Goal: Information Seeking & Learning: Find specific page/section

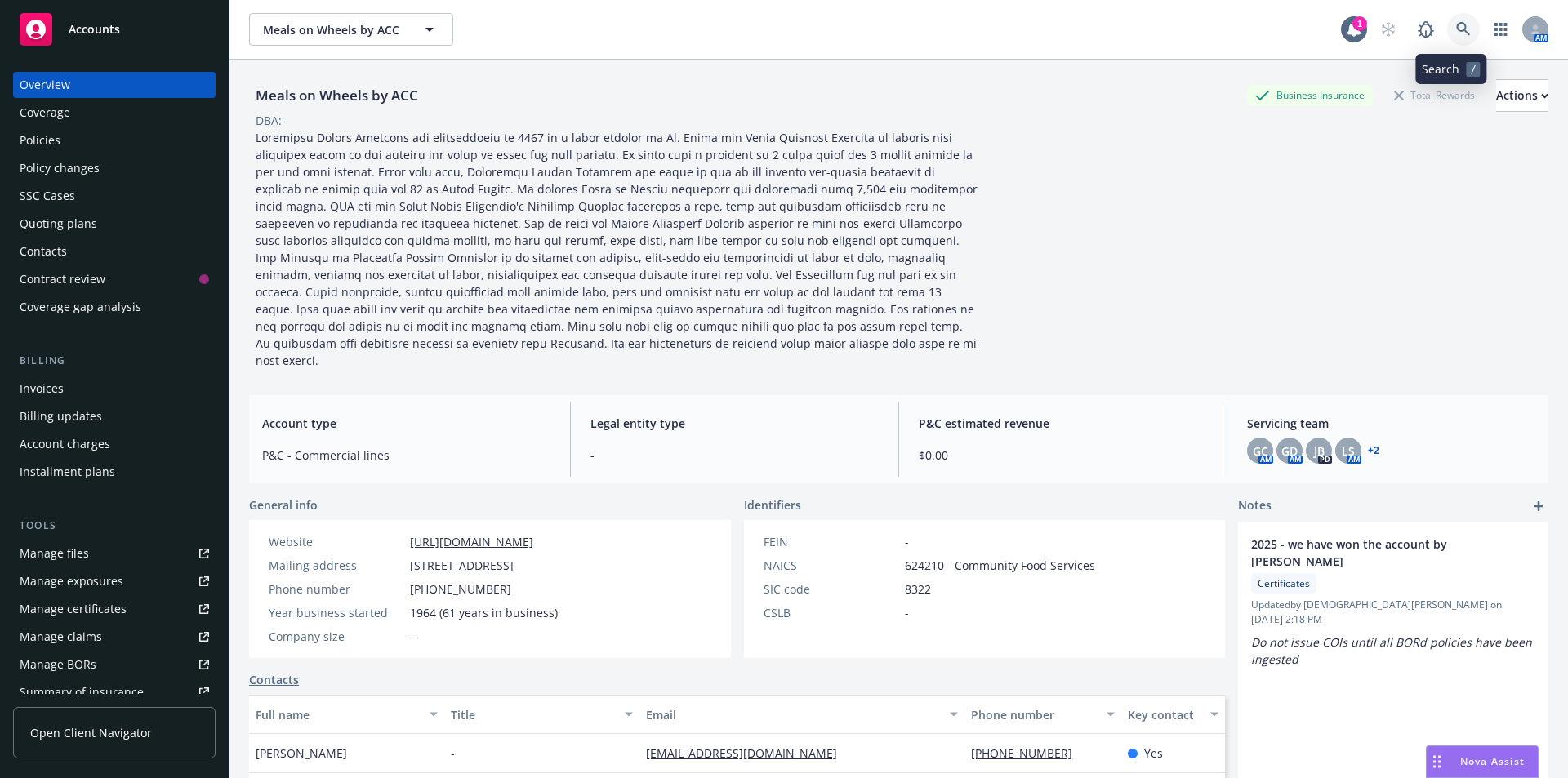
click at [1456, 26] on icon at bounding box center [1463, 29] width 14 height 14
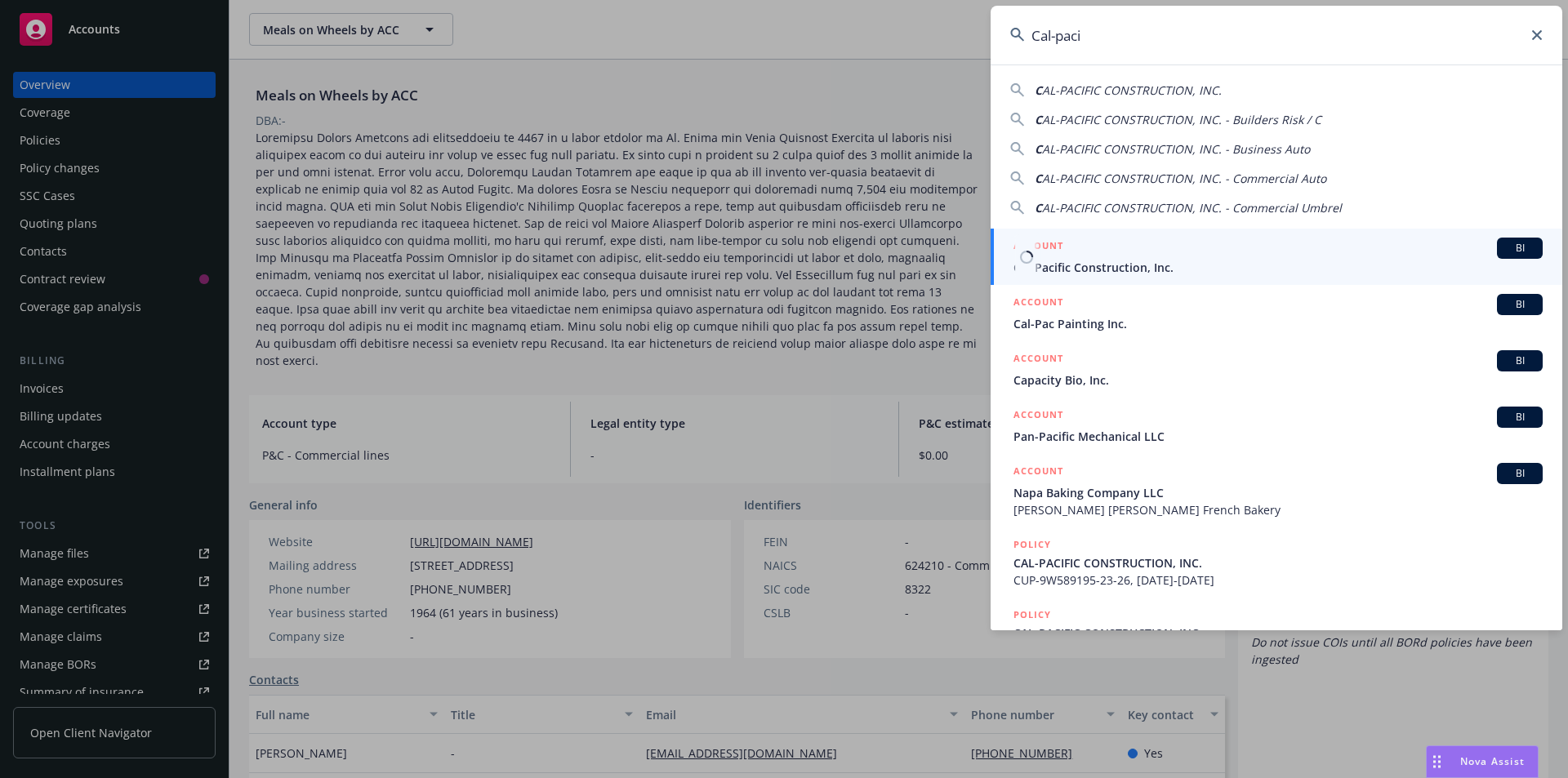
type input "Cal-paci"
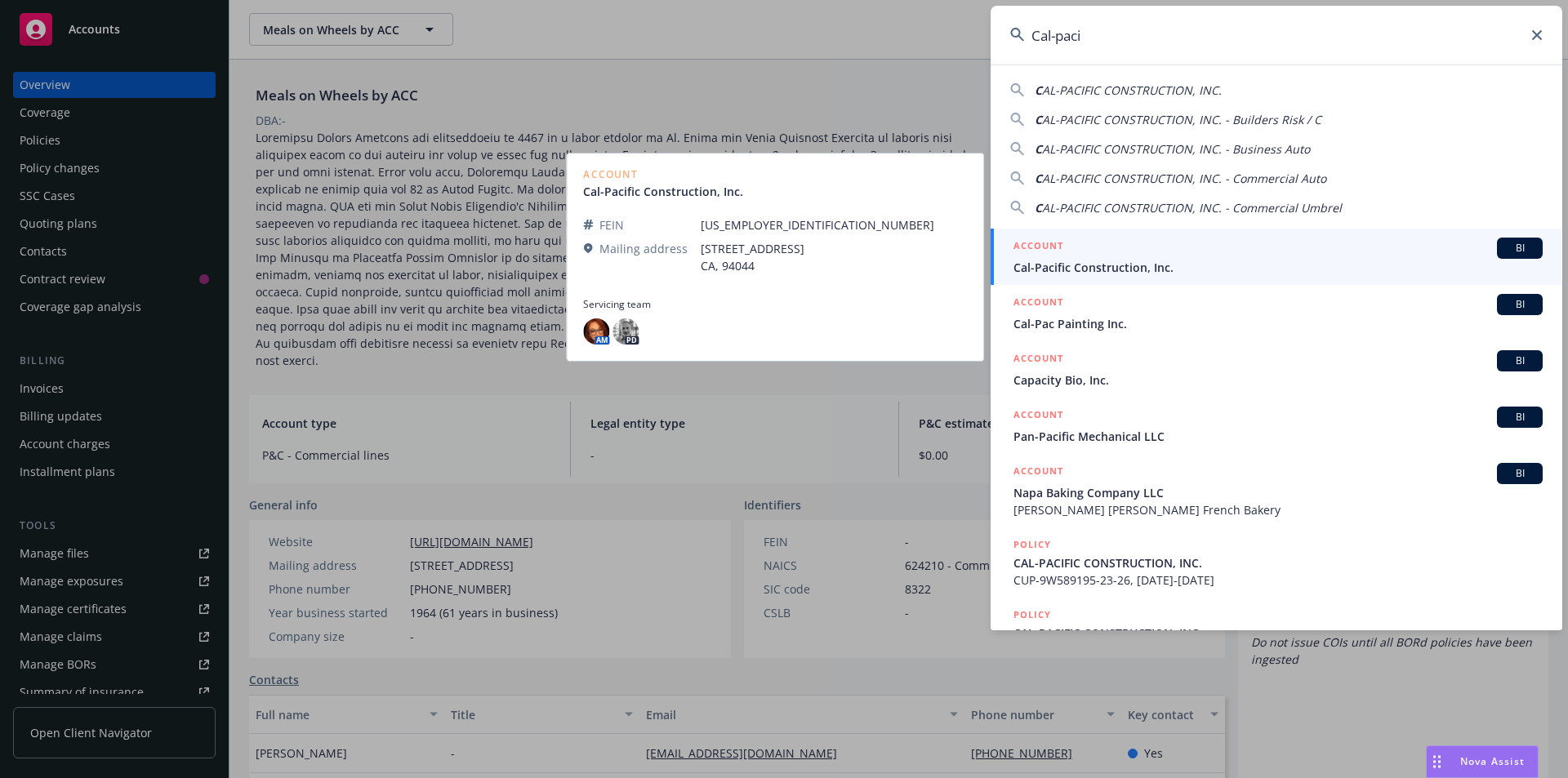
click at [1361, 261] on span "Cal-Pacific Construction, Inc." at bounding box center [1278, 268] width 529 height 18
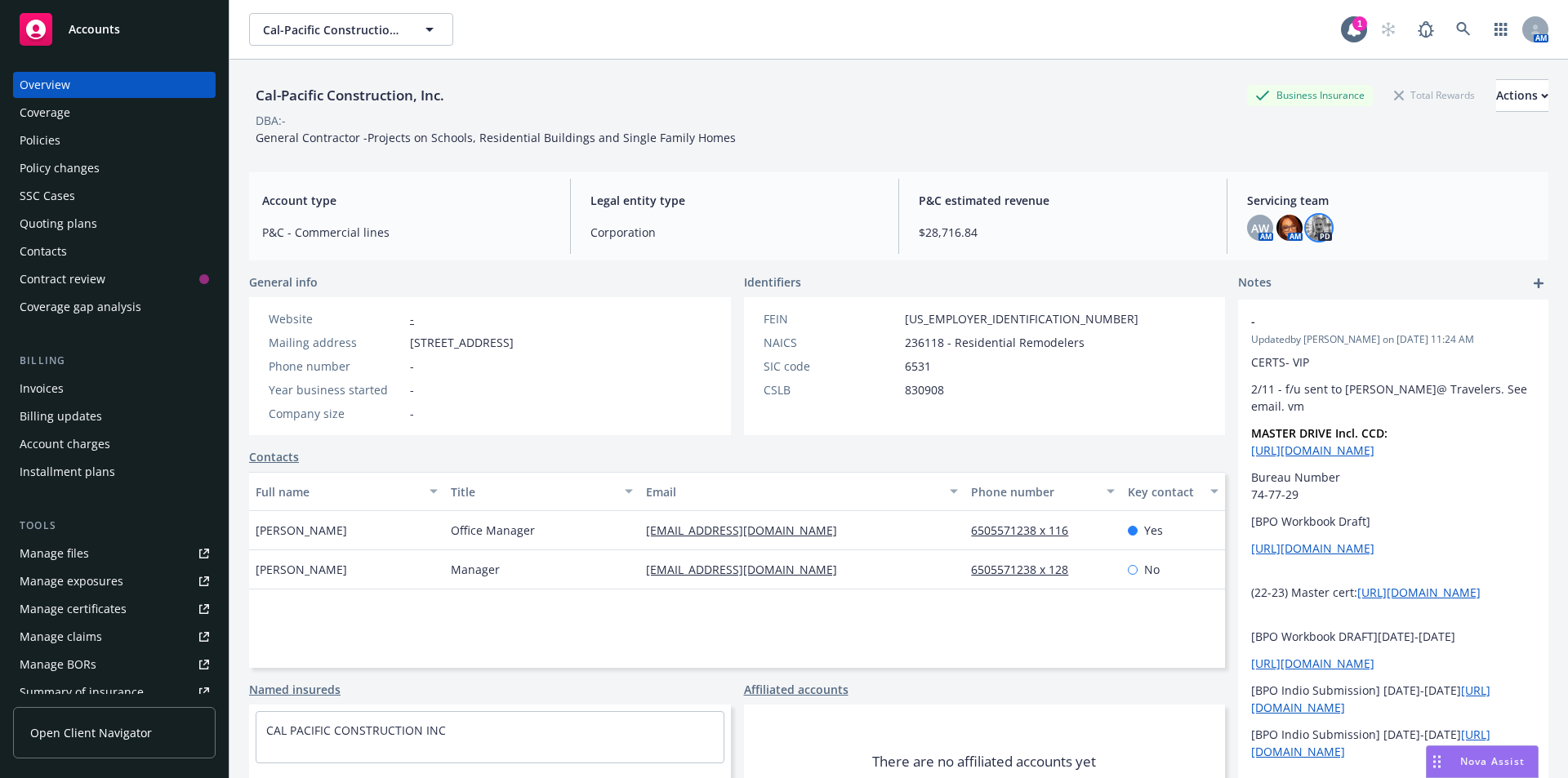
click at [1312, 227] on img at bounding box center [1319, 227] width 26 height 26
click at [1177, 202] on span "P&C estimated revenue" at bounding box center [1063, 200] width 288 height 18
click at [1278, 234] on img at bounding box center [1290, 227] width 26 height 26
click at [988, 145] on div "Cal-Pacific Construction, Inc. Business Insurance Total Rewards Actions DBA: - …" at bounding box center [899, 112] width 1299 height 67
click at [1456, 24] on icon at bounding box center [1463, 29] width 14 height 14
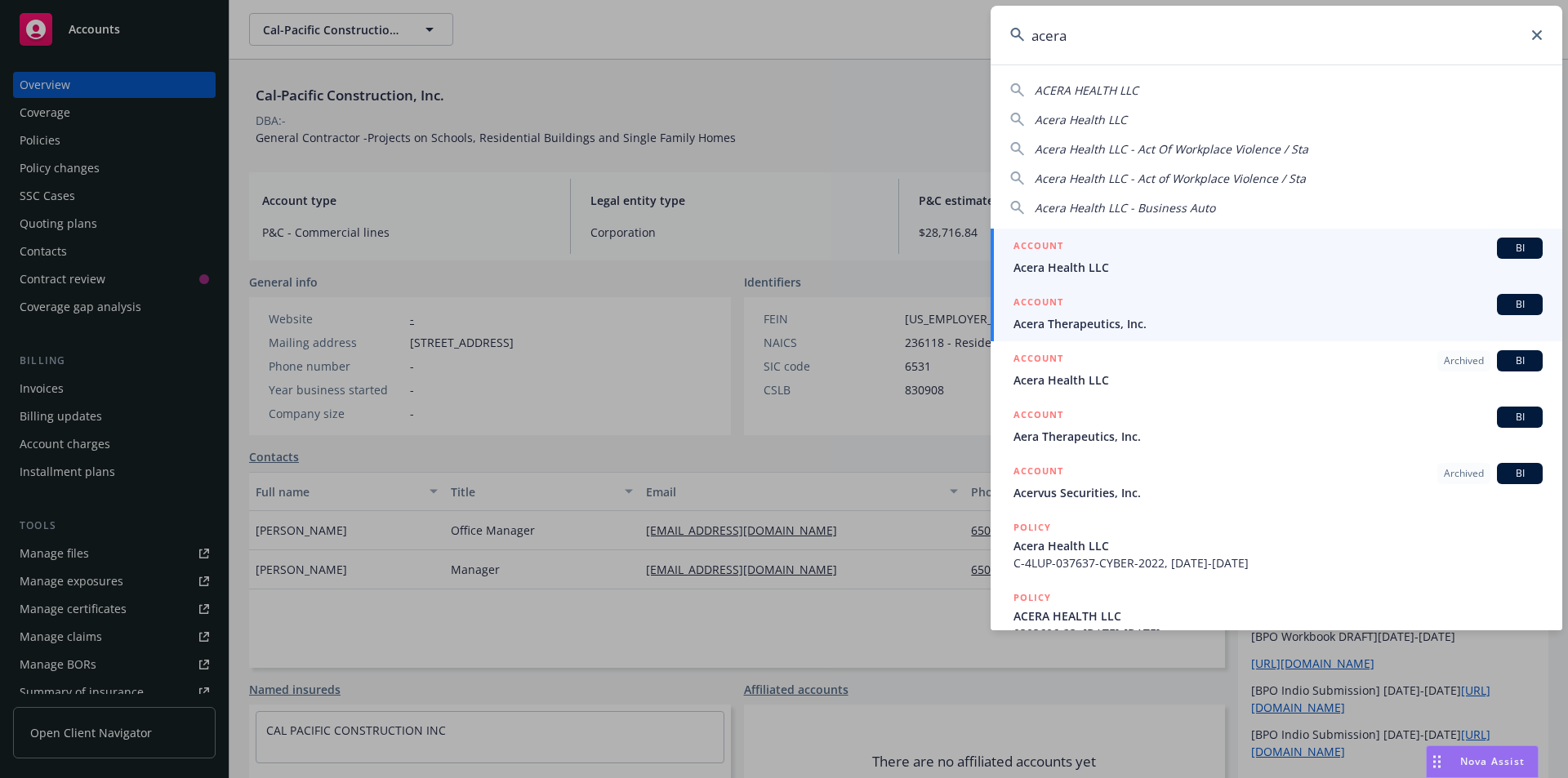
type input "acera"
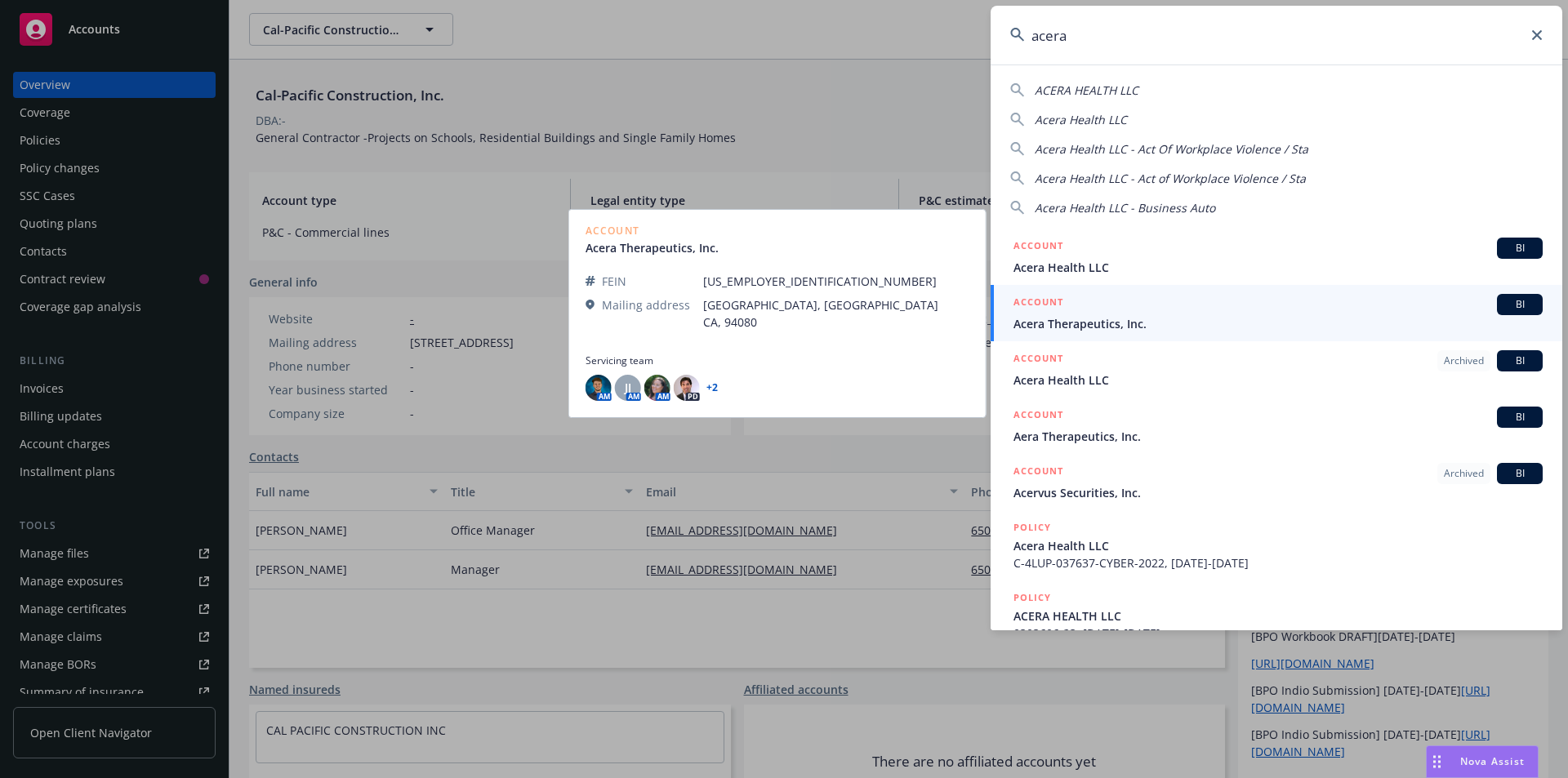
click at [1150, 313] on div "ACCOUNT BI" at bounding box center [1278, 305] width 529 height 21
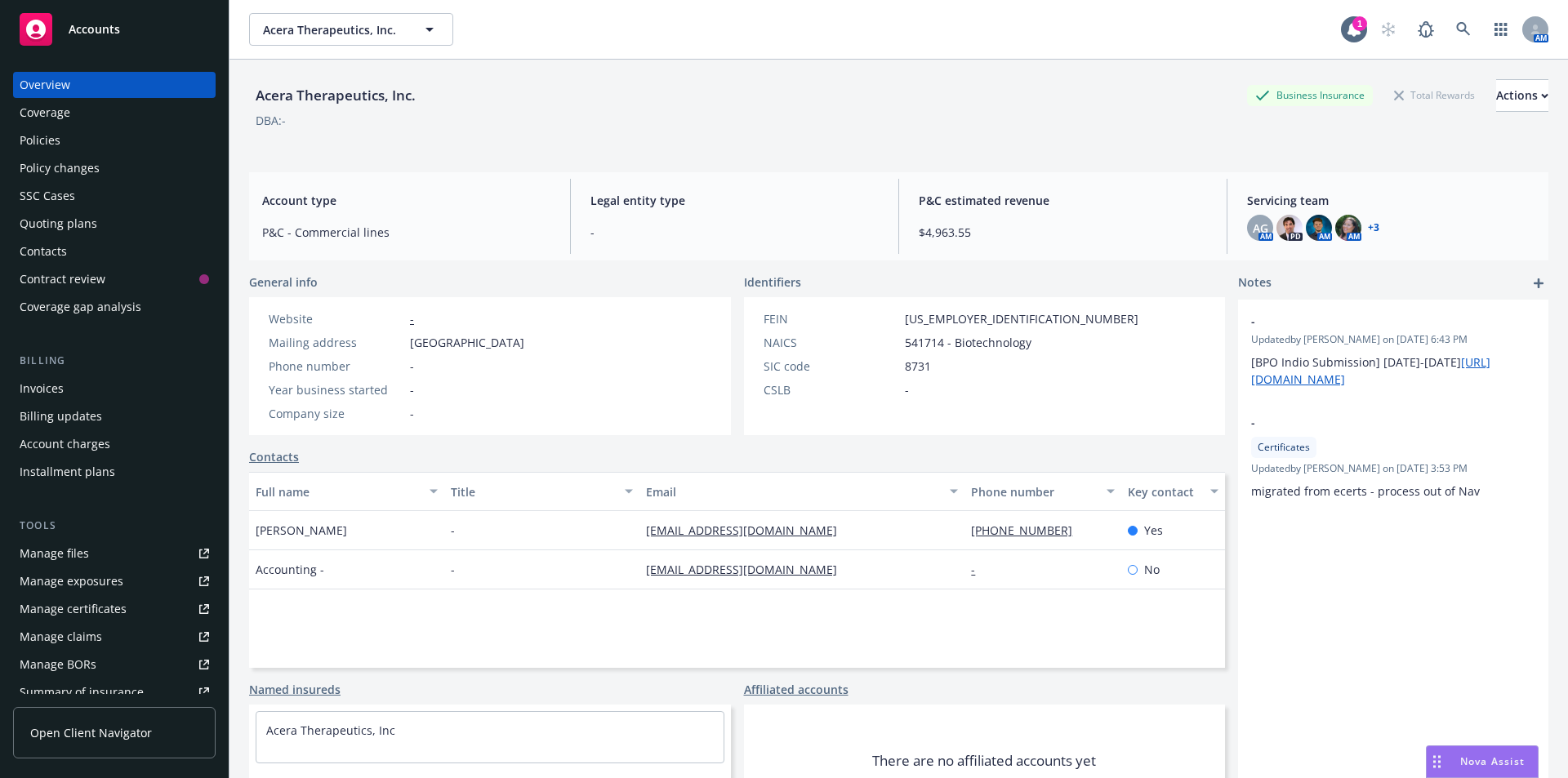
click at [76, 142] on div "Policies" at bounding box center [114, 140] width 190 height 26
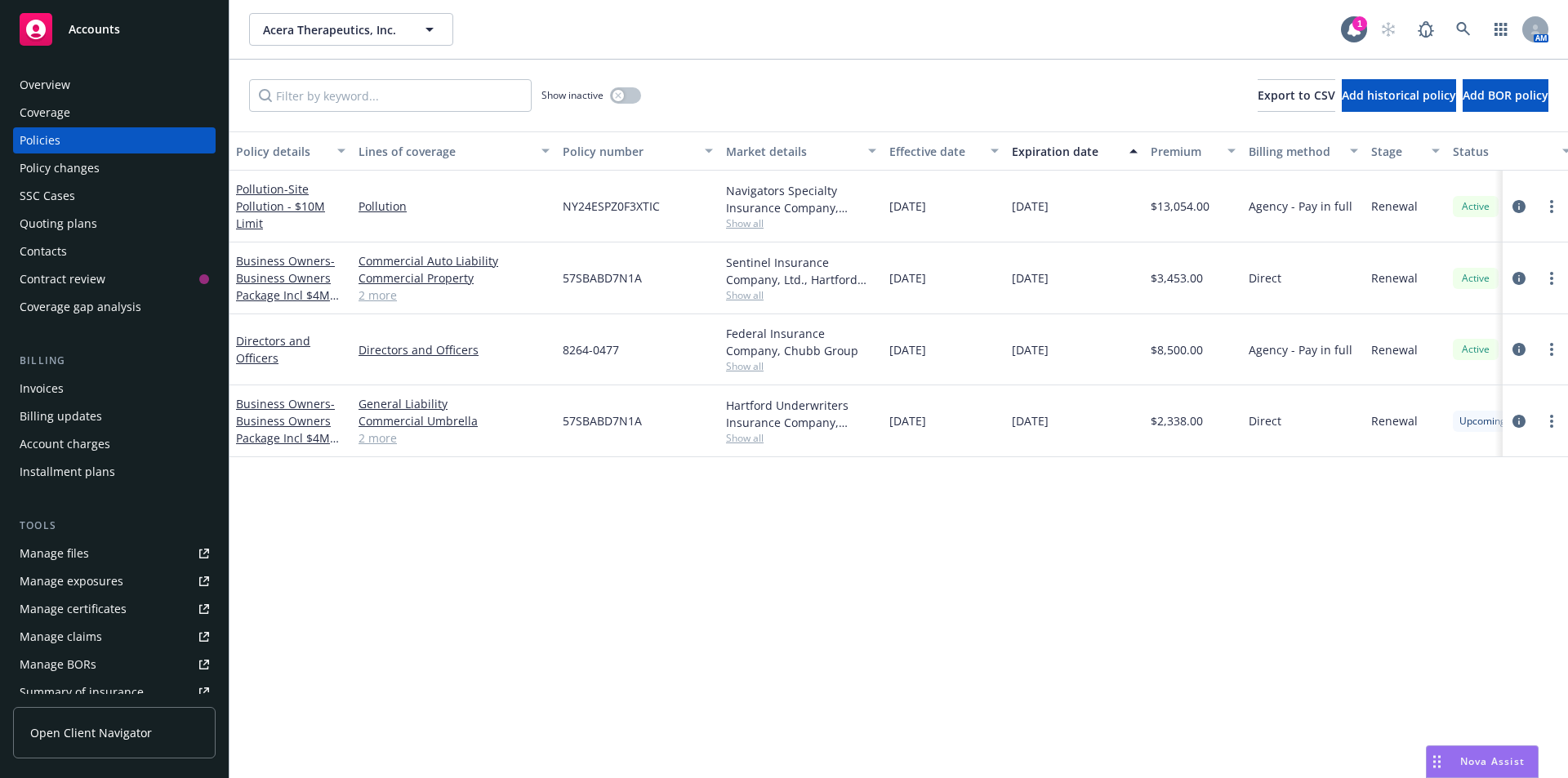
click at [376, 296] on link "2 more" at bounding box center [454, 295] width 191 height 18
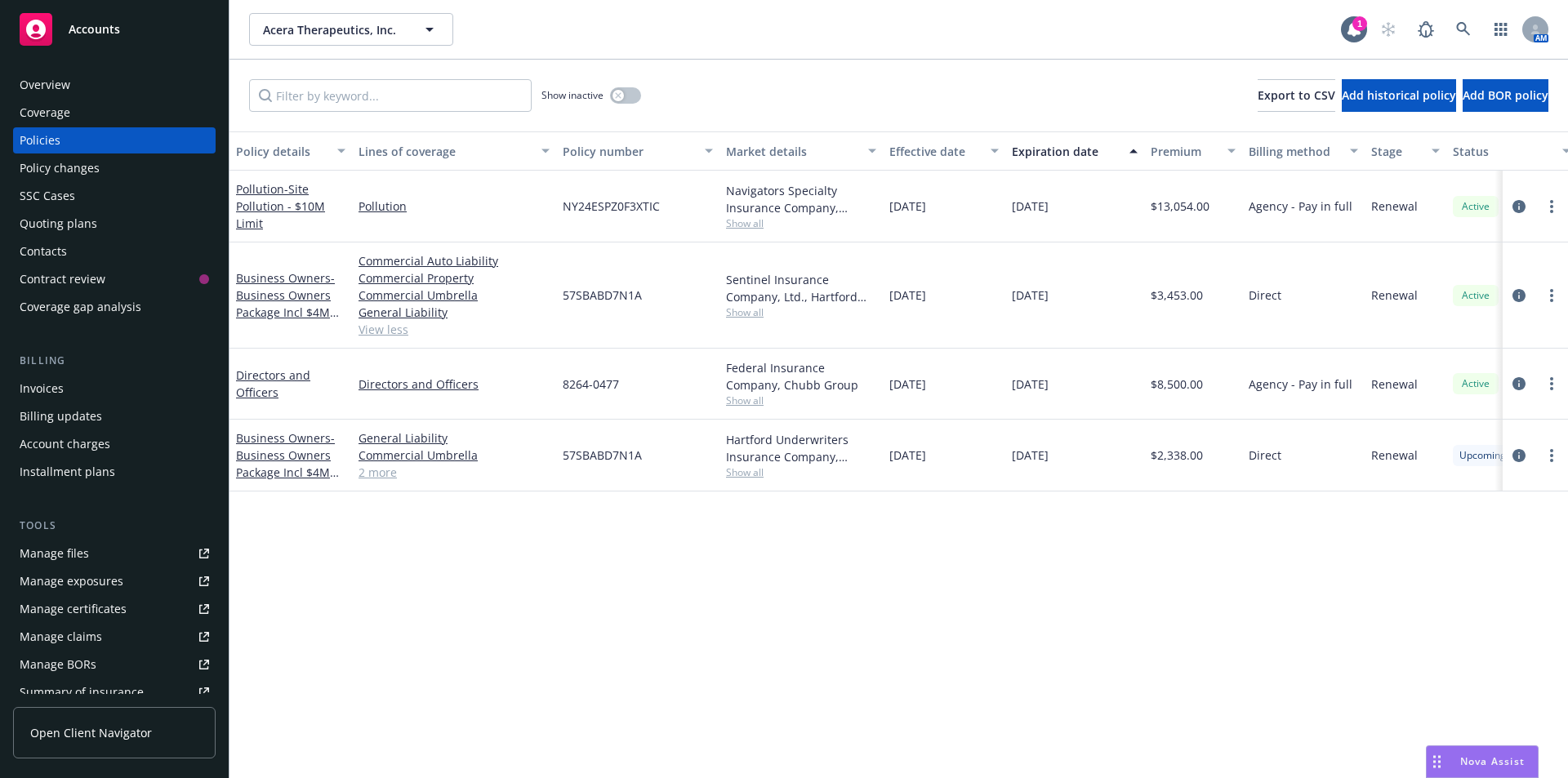
click at [272, 384] on div "Directors and Officers" at bounding box center [291, 383] width 110 height 34
click at [272, 377] on link "Directors and Officers" at bounding box center [273, 383] width 75 height 32
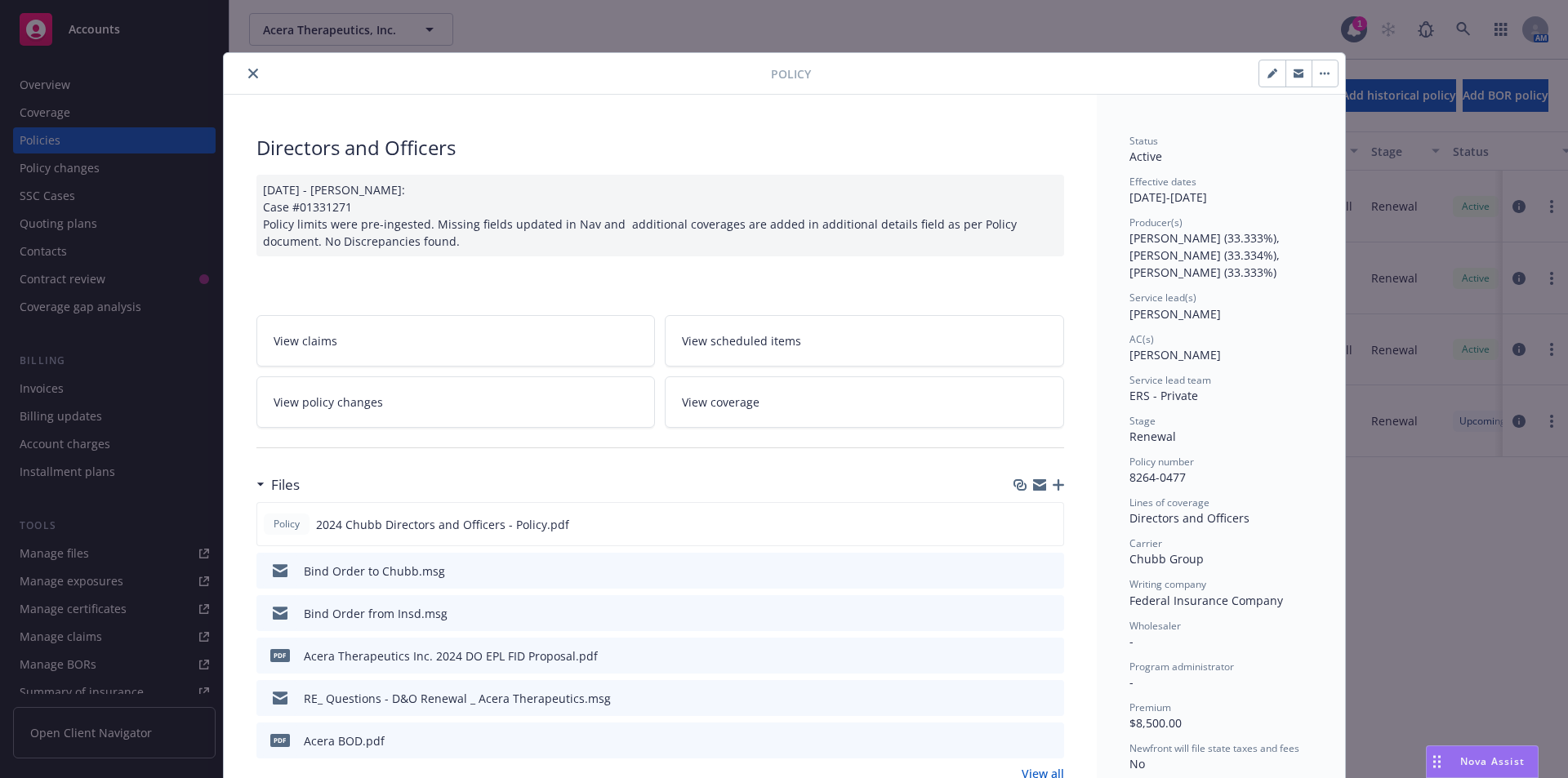
drag, startPoint x: 1123, startPoint y: 359, endPoint x: 1224, endPoint y: 359, distance: 101.0
click at [1224, 359] on div "AC(s) [PERSON_NAME]" at bounding box center [1221, 347] width 183 height 31
copy span "[PERSON_NAME]"
click at [249, 69] on icon "close" at bounding box center [253, 73] width 10 height 10
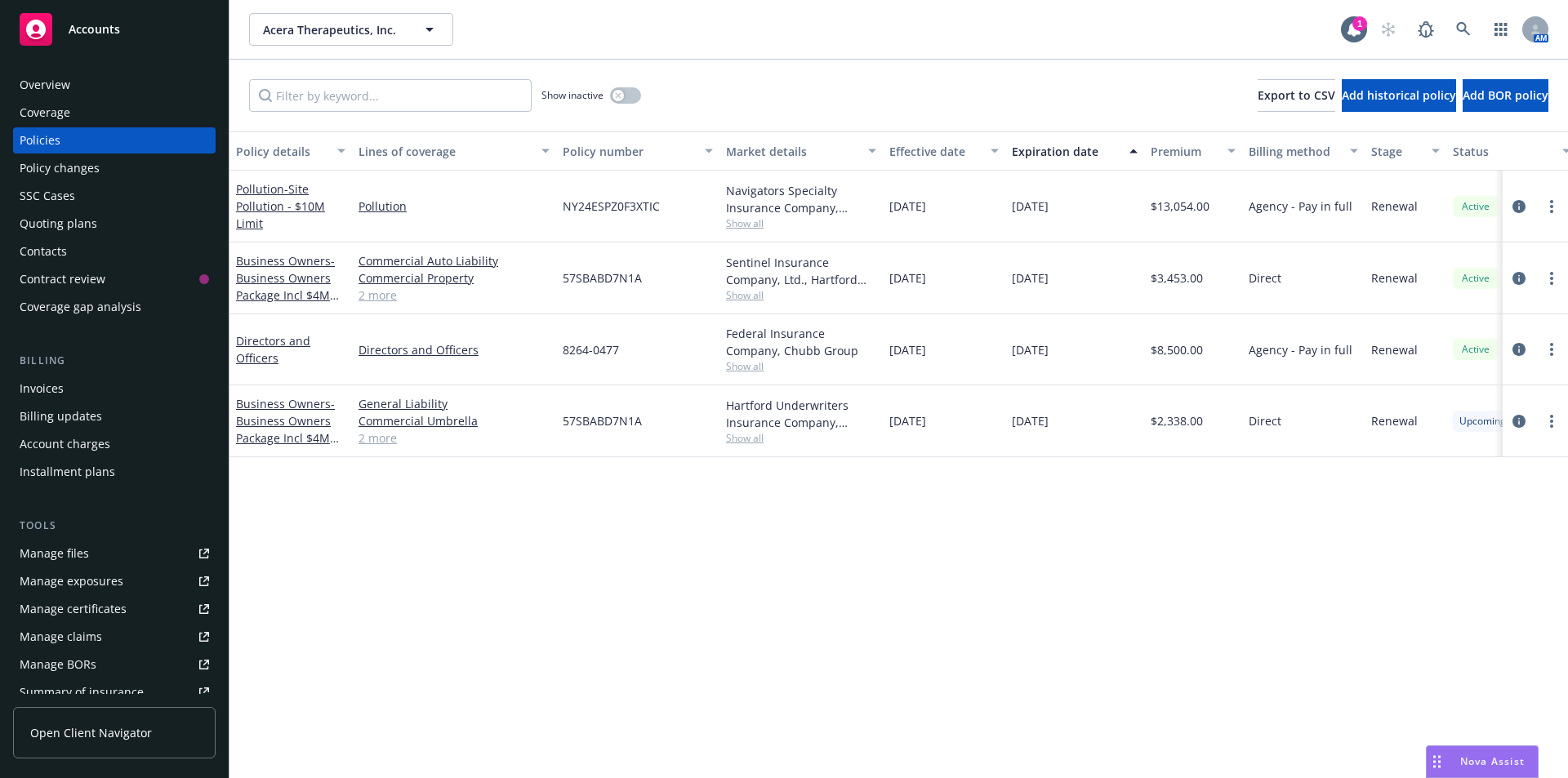
click at [114, 77] on div "Overview" at bounding box center [114, 85] width 190 height 26
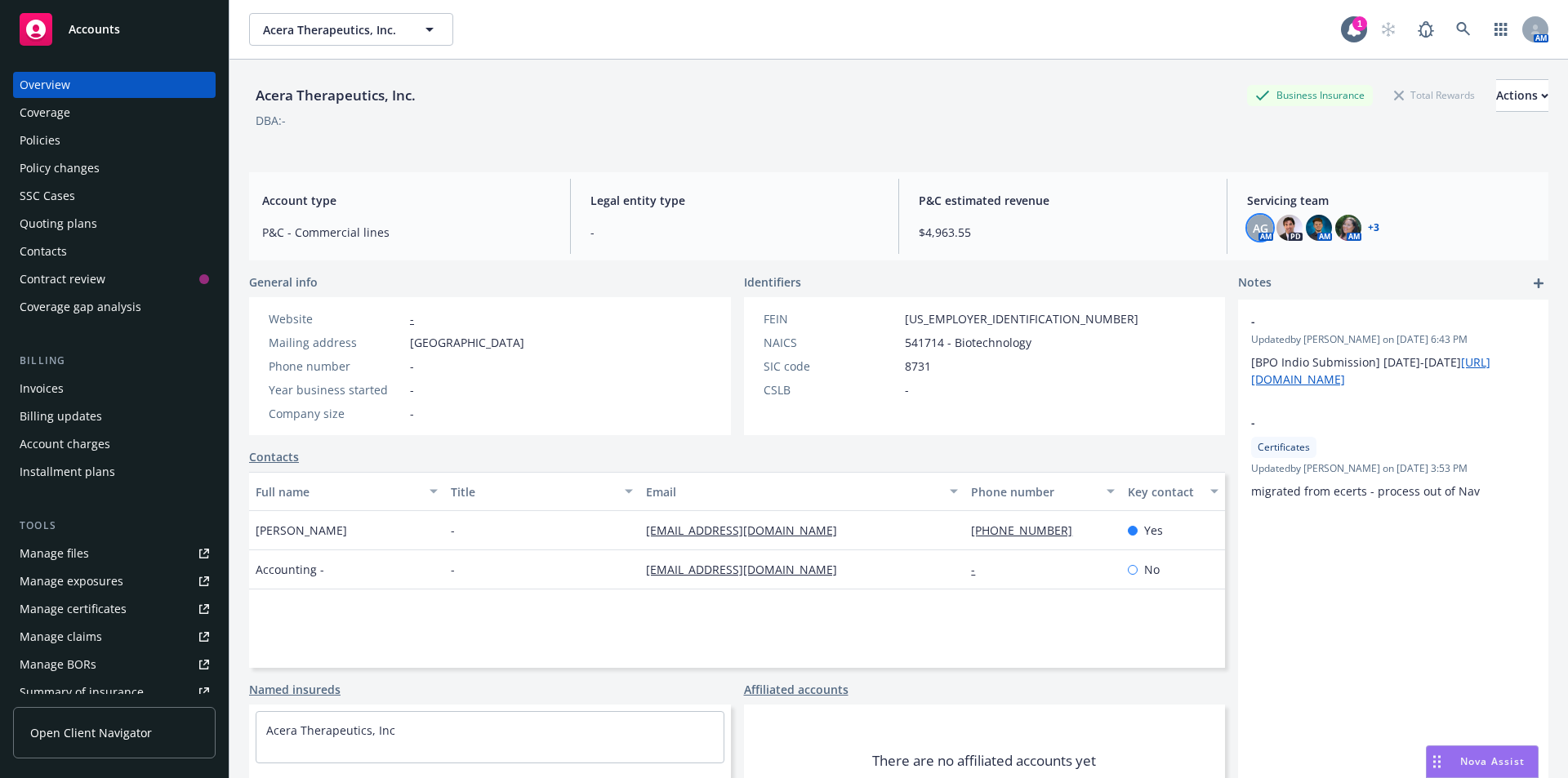
click at [1254, 232] on span "AG" at bounding box center [1261, 228] width 16 height 18
click at [800, 111] on div "Acera Therapeutics, Inc. Business Insurance Total Rewards Actions" at bounding box center [899, 95] width 1299 height 32
click at [1457, 25] on icon at bounding box center [1463, 29] width 15 height 15
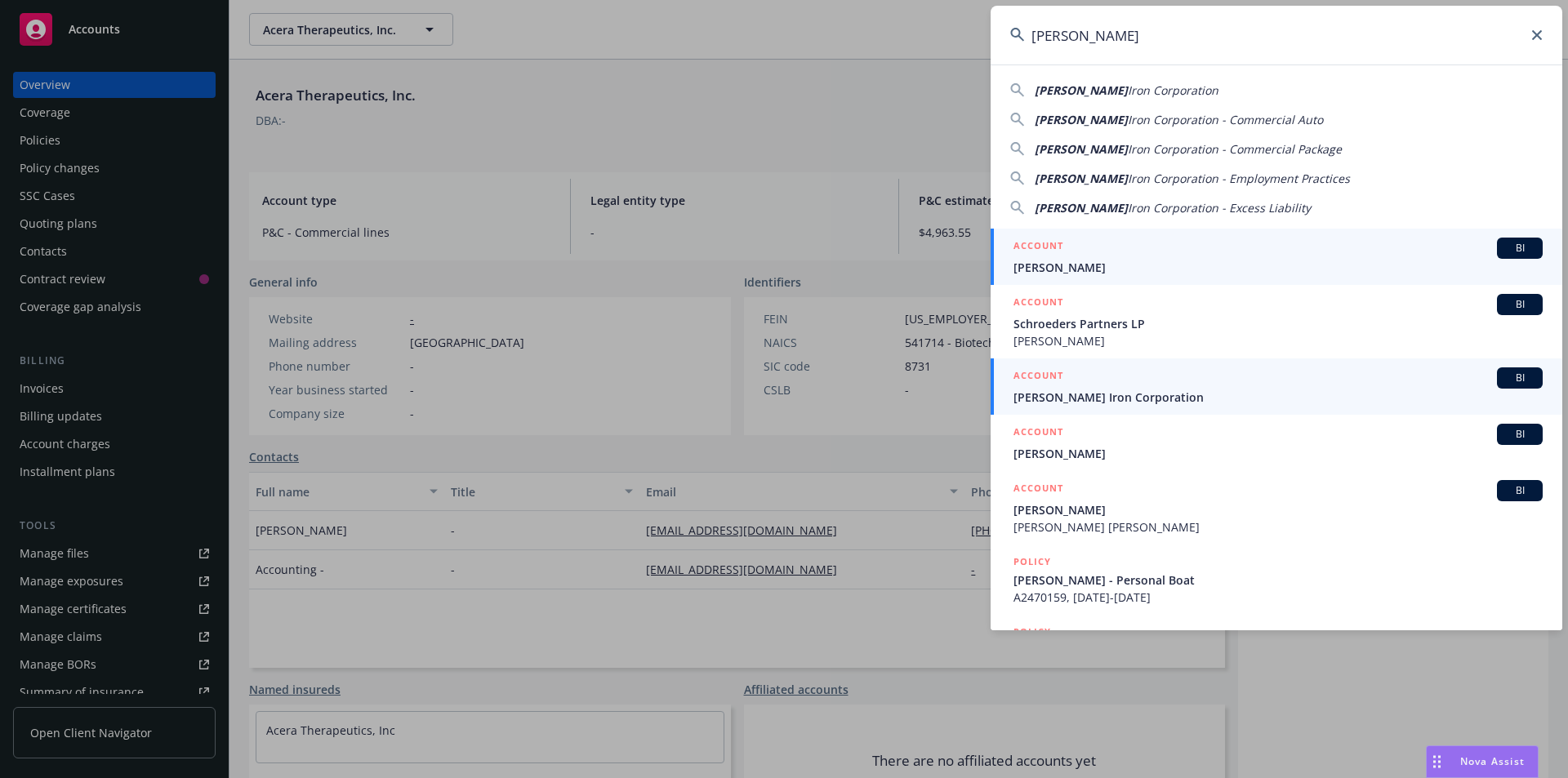
type input "[PERSON_NAME]"
click at [1219, 397] on span "[PERSON_NAME] Iron Corporation" at bounding box center [1278, 397] width 529 height 18
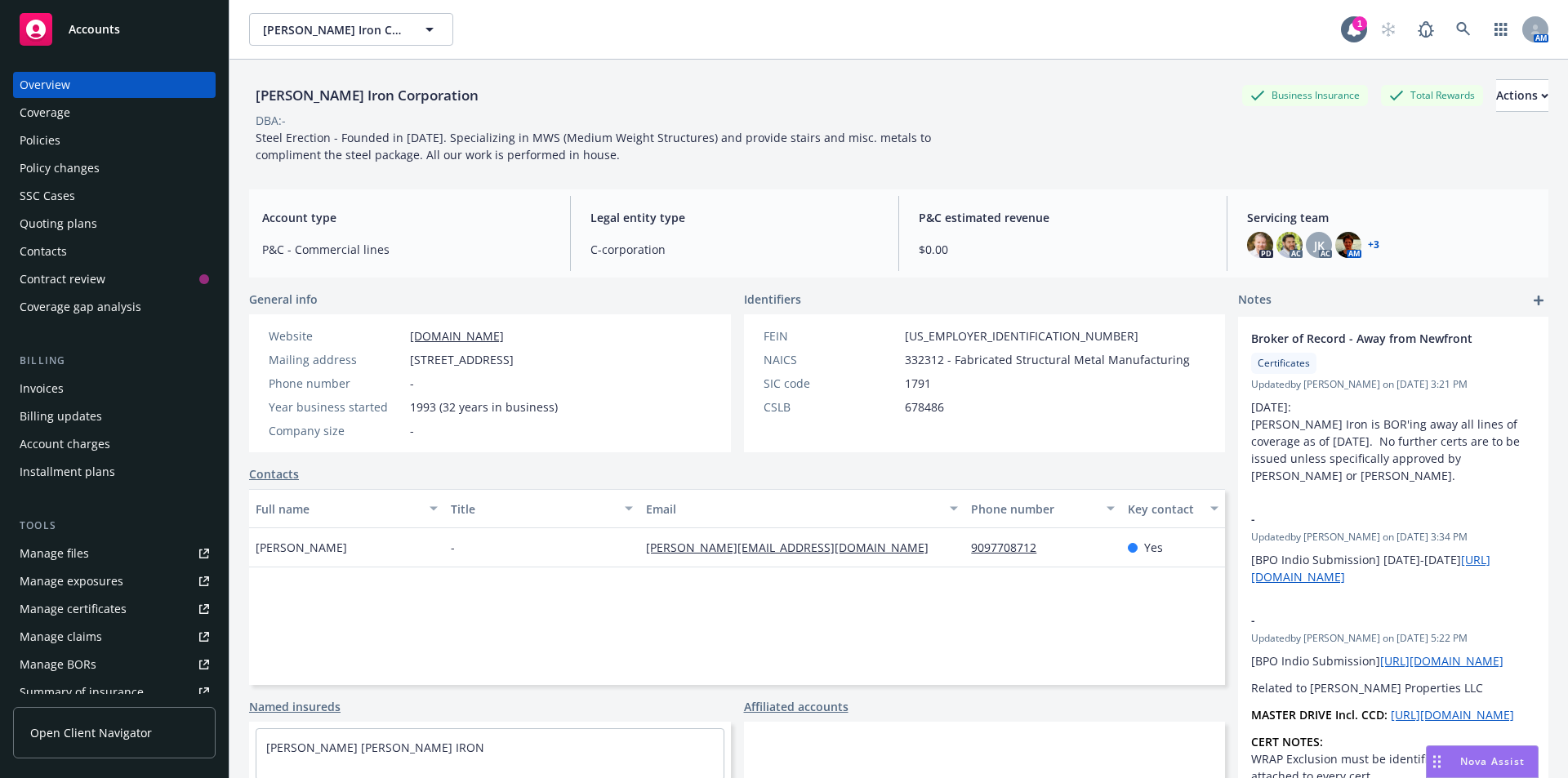
scroll to position [82, 0]
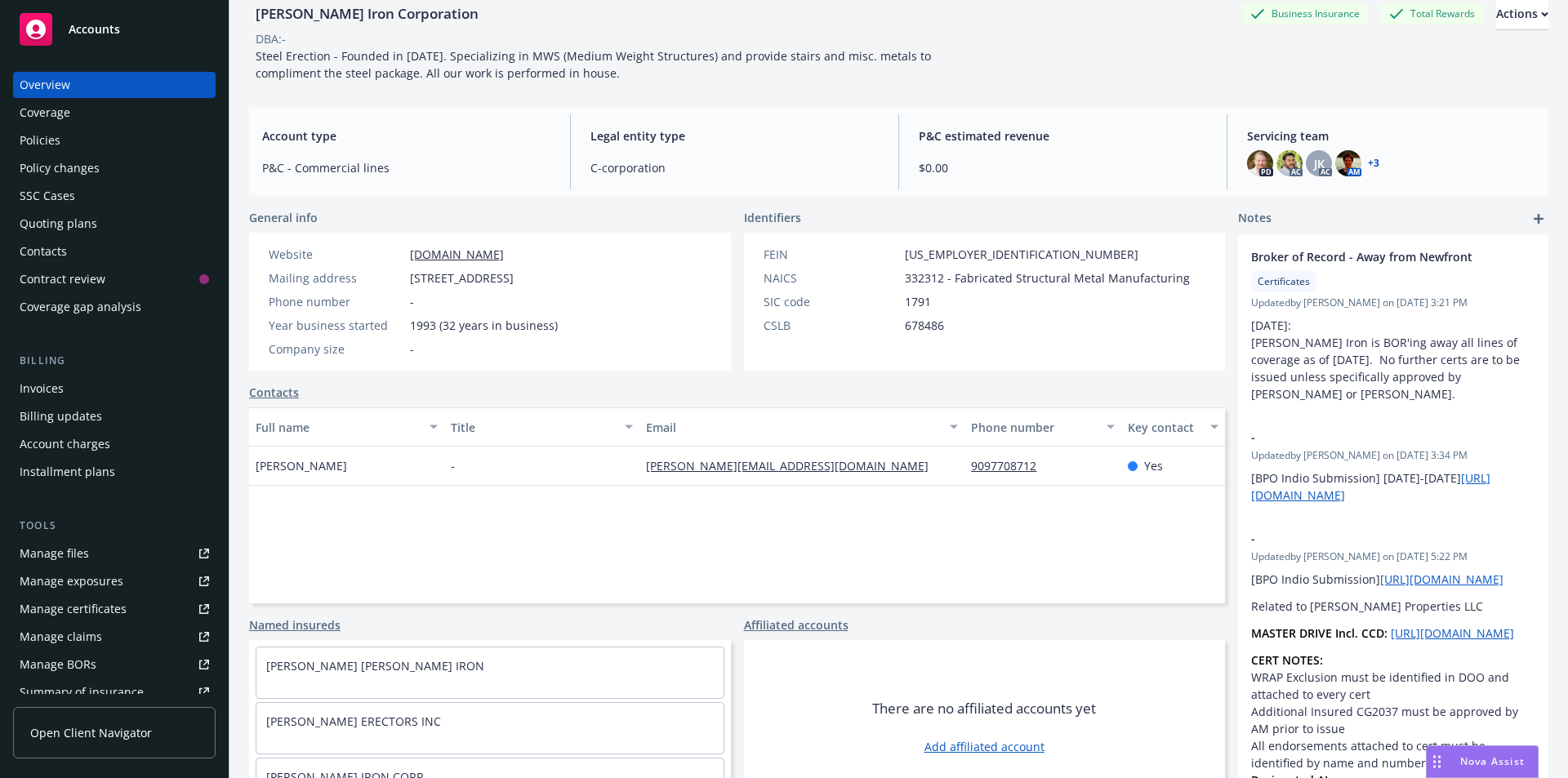
click at [50, 141] on div "Policies" at bounding box center [40, 140] width 40 height 26
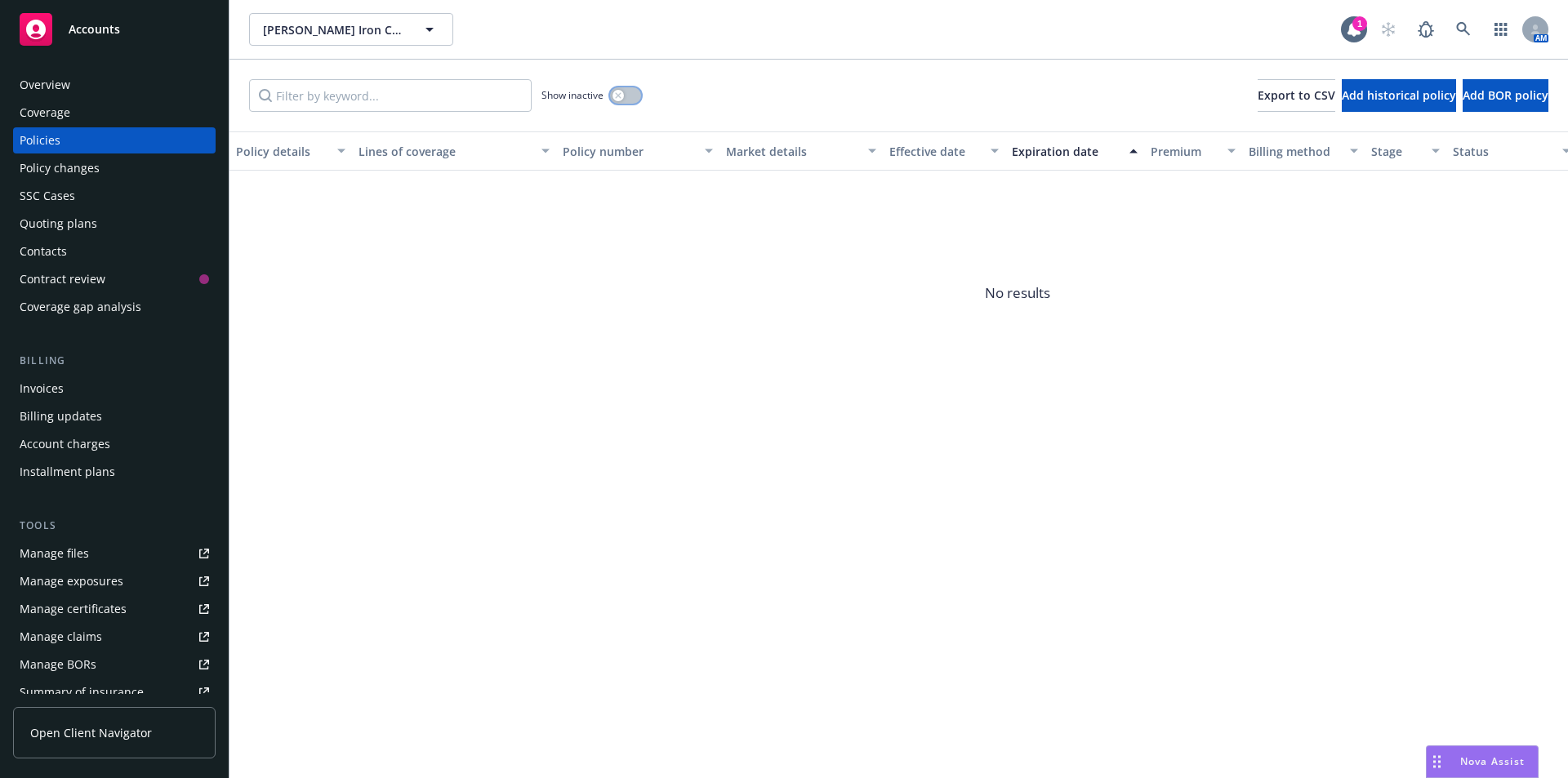
click at [630, 93] on button "button" at bounding box center [625, 95] width 31 height 17
